Goal: Task Accomplishment & Management: Manage account settings

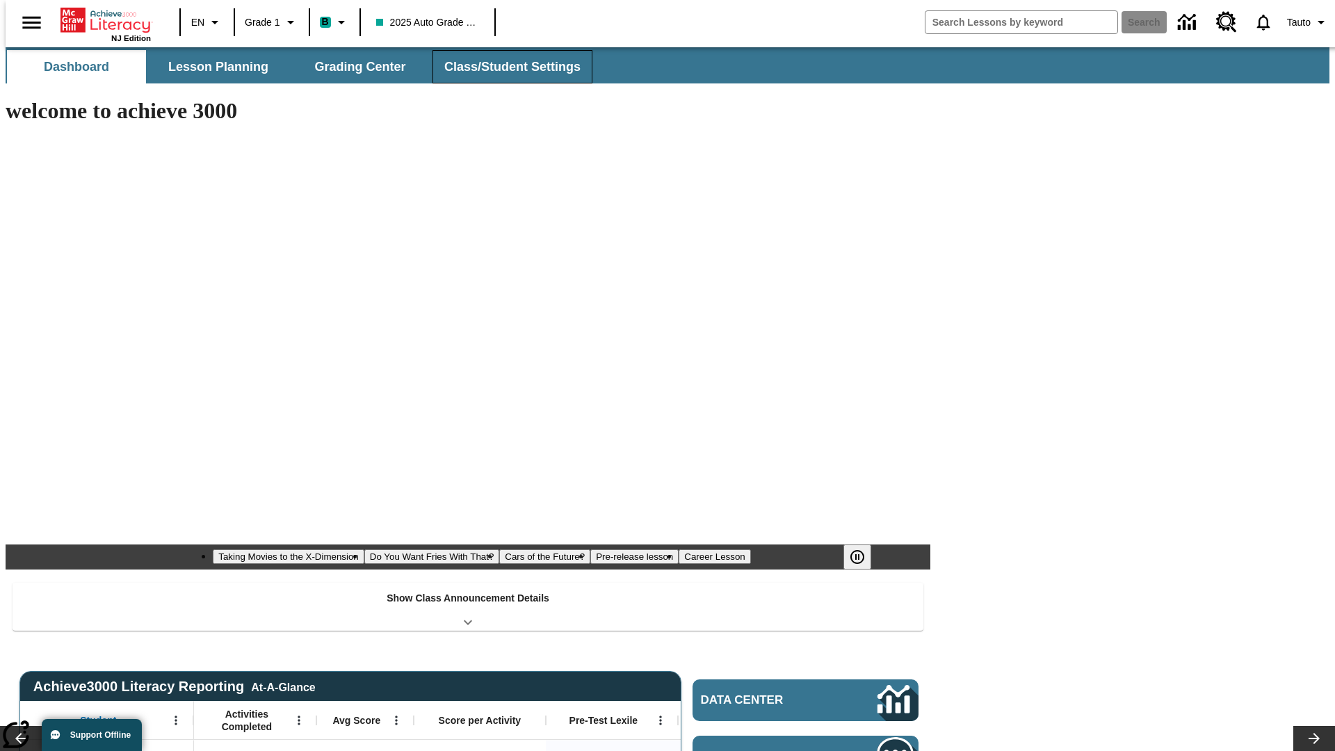
click at [505, 67] on button "Class/Student Settings" at bounding box center [512, 66] width 160 height 33
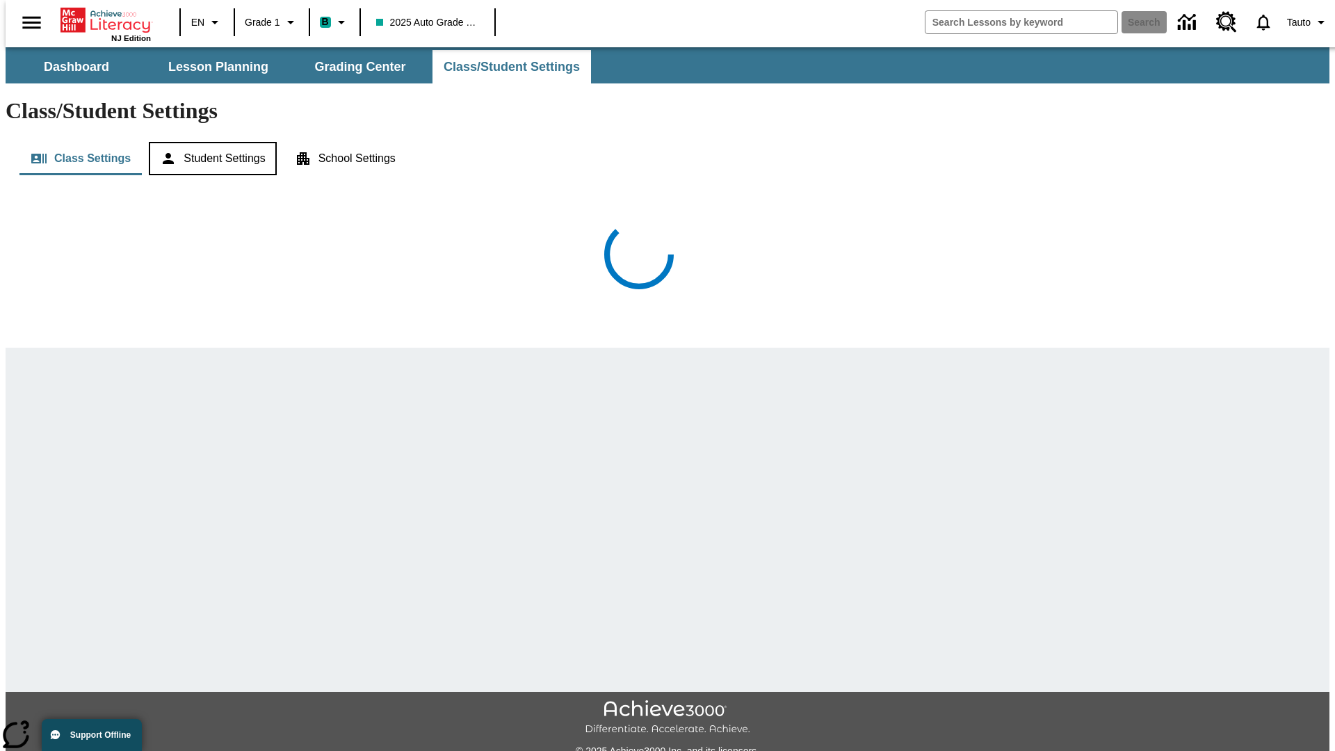
click at [209, 142] on button "Student Settings" at bounding box center [212, 158] width 127 height 33
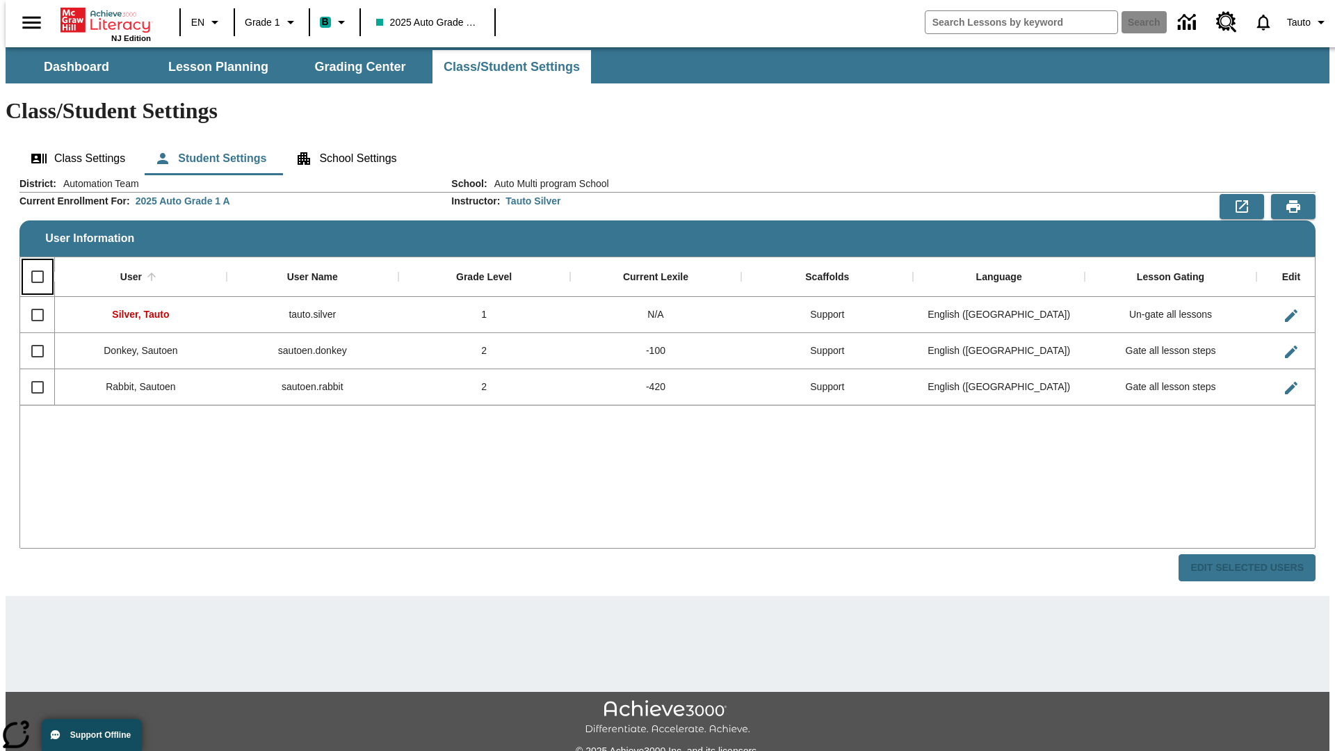
click at [31, 262] on input "Select all rows" at bounding box center [37, 276] width 29 height 29
checkbox input "true"
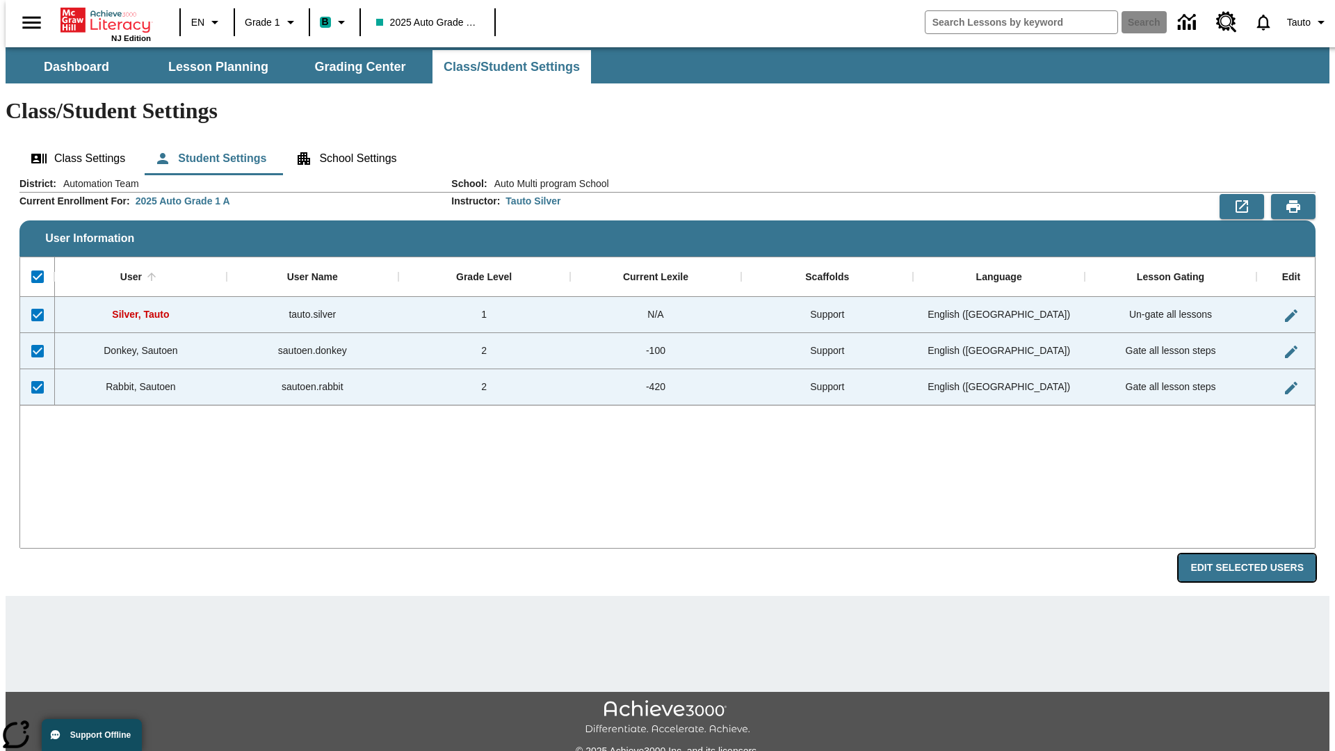
click at [1257, 554] on button "Edit Selected Users" at bounding box center [1246, 567] width 137 height 27
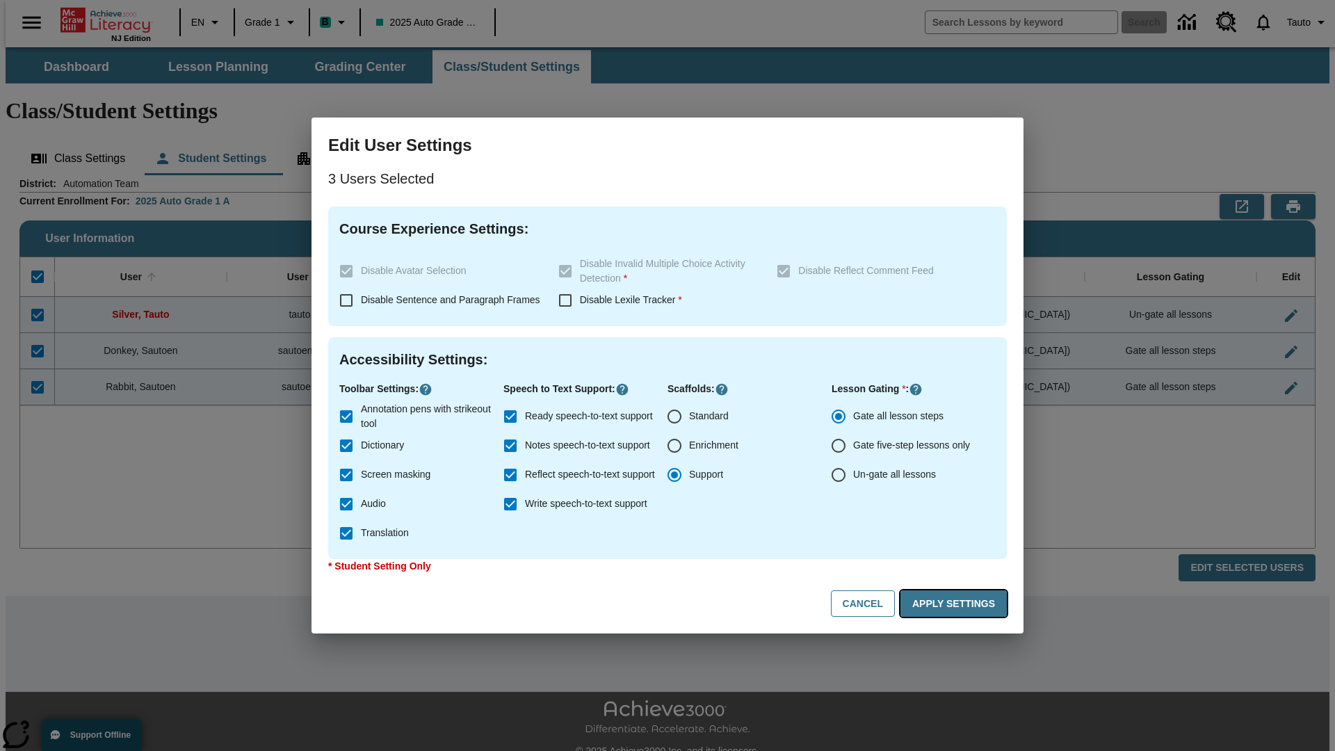
click at [956, 603] on button "Apply Settings" at bounding box center [953, 603] width 106 height 27
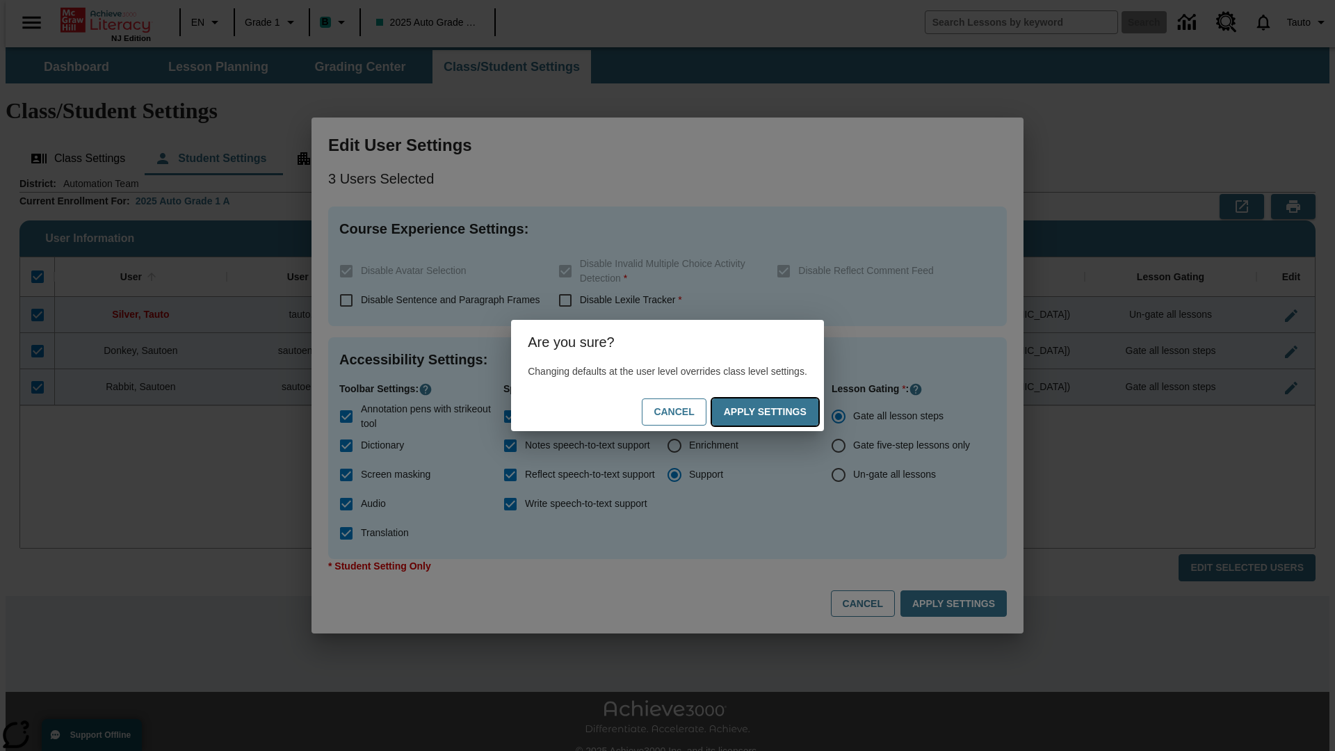
click at [779, 411] on button "Apply Settings" at bounding box center [765, 411] width 106 height 27
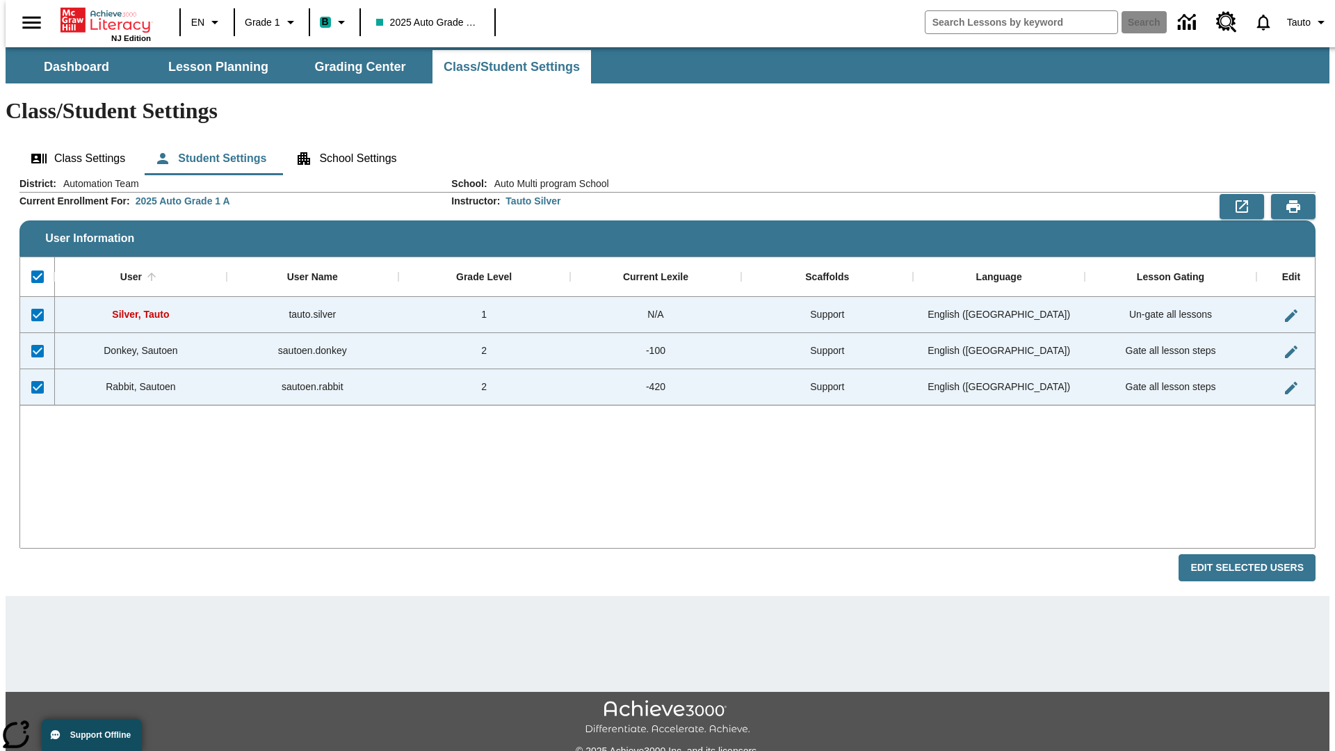
checkbox input "false"
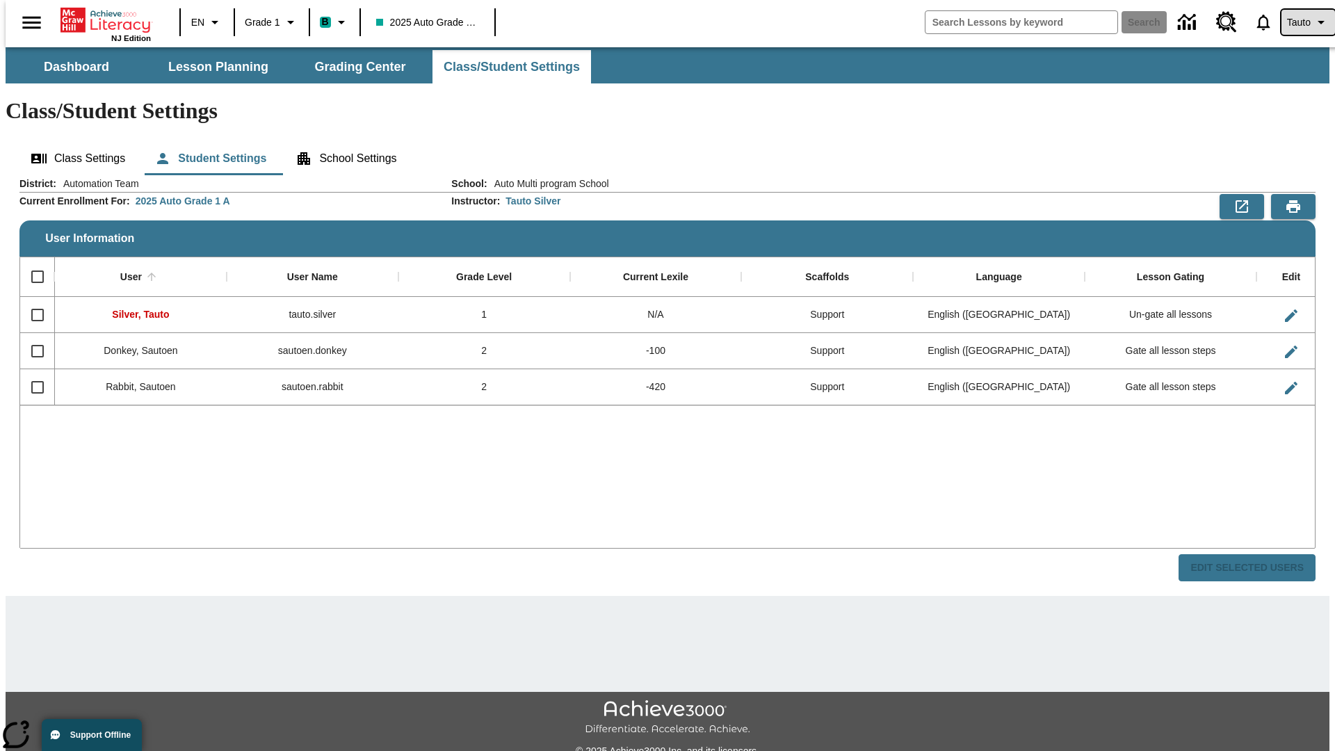
click at [1301, 22] on span "Tauto" at bounding box center [1299, 22] width 24 height 15
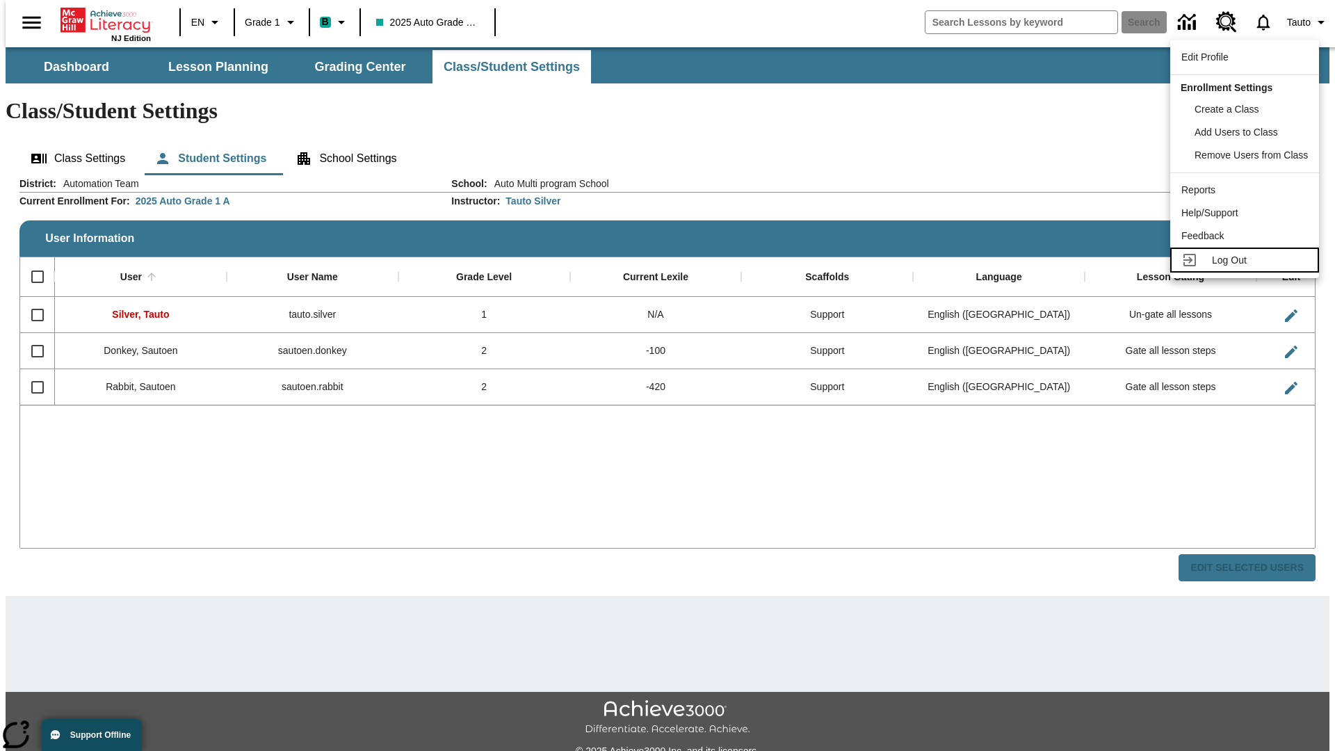
click at [1246, 260] on span "Log Out" at bounding box center [1229, 259] width 35 height 11
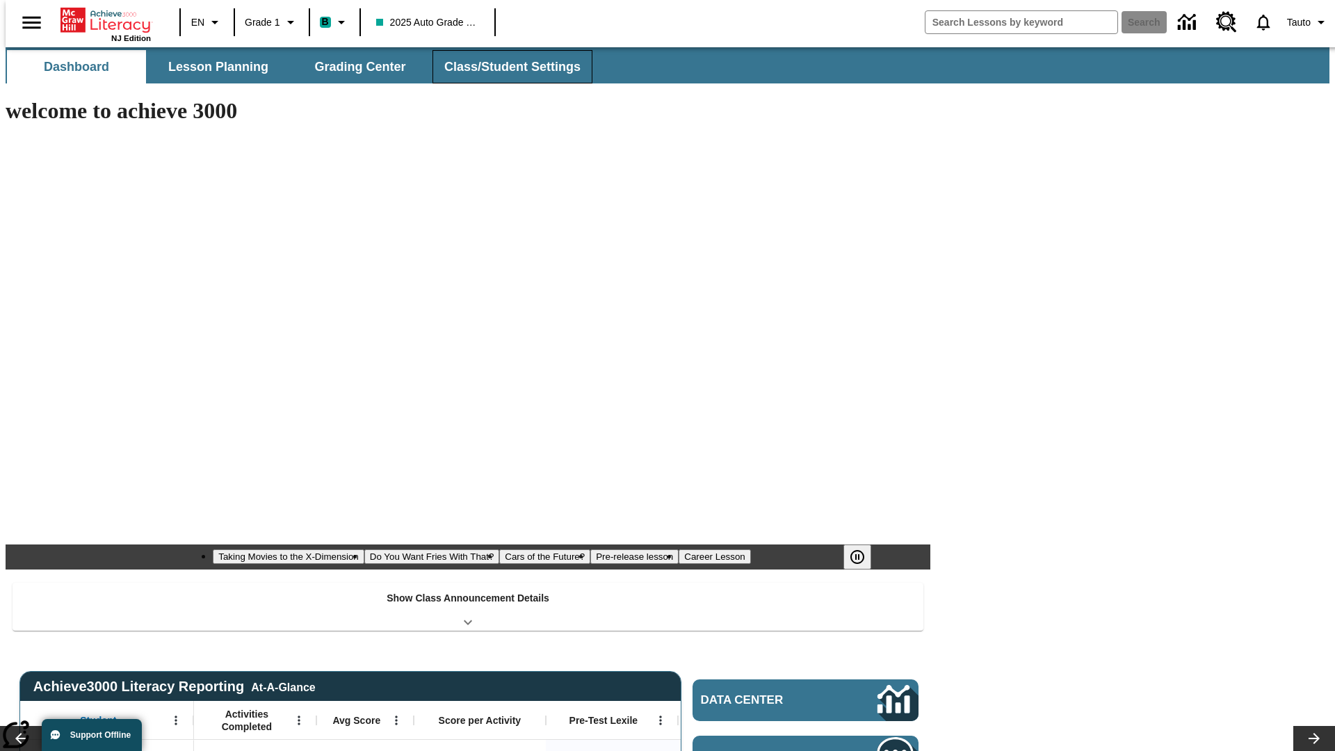
click at [505, 67] on button "Class/Student Settings" at bounding box center [512, 66] width 160 height 33
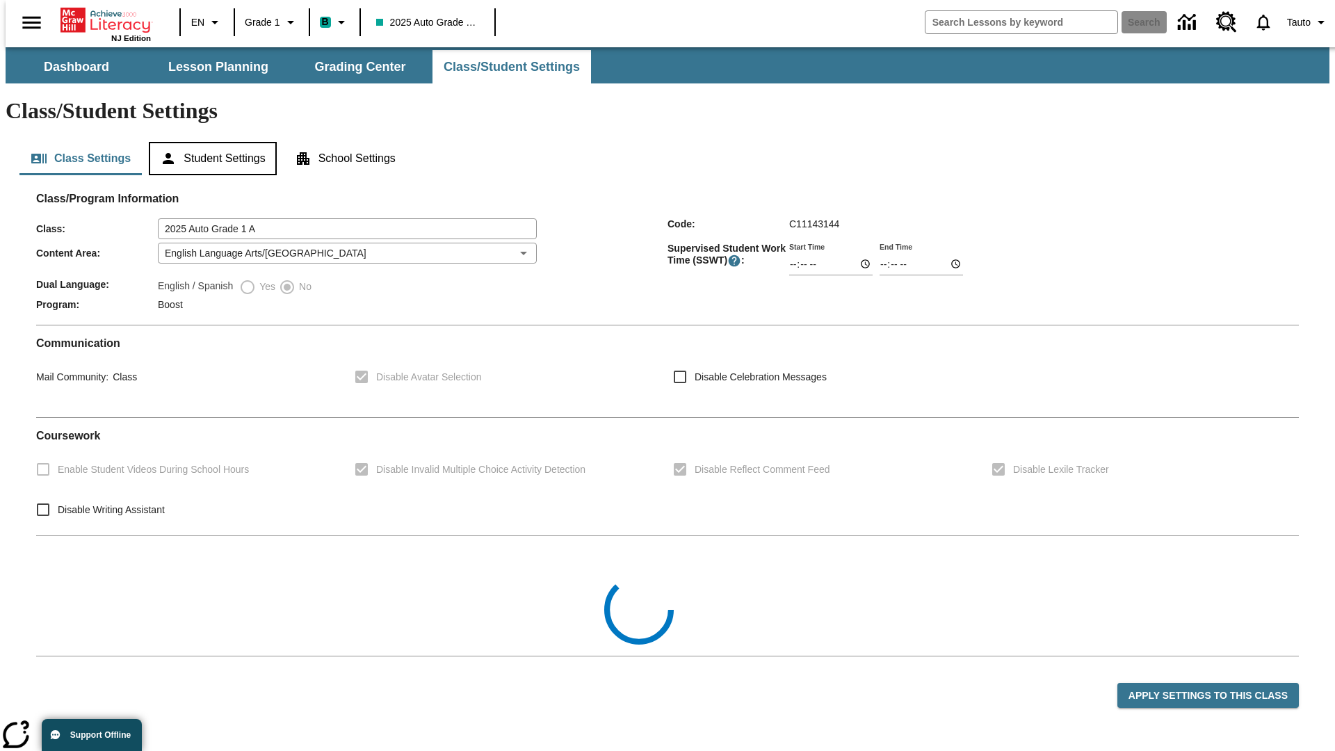
click at [209, 142] on button "Student Settings" at bounding box center [212, 158] width 127 height 33
